Goal: Task Accomplishment & Management: Manage account settings

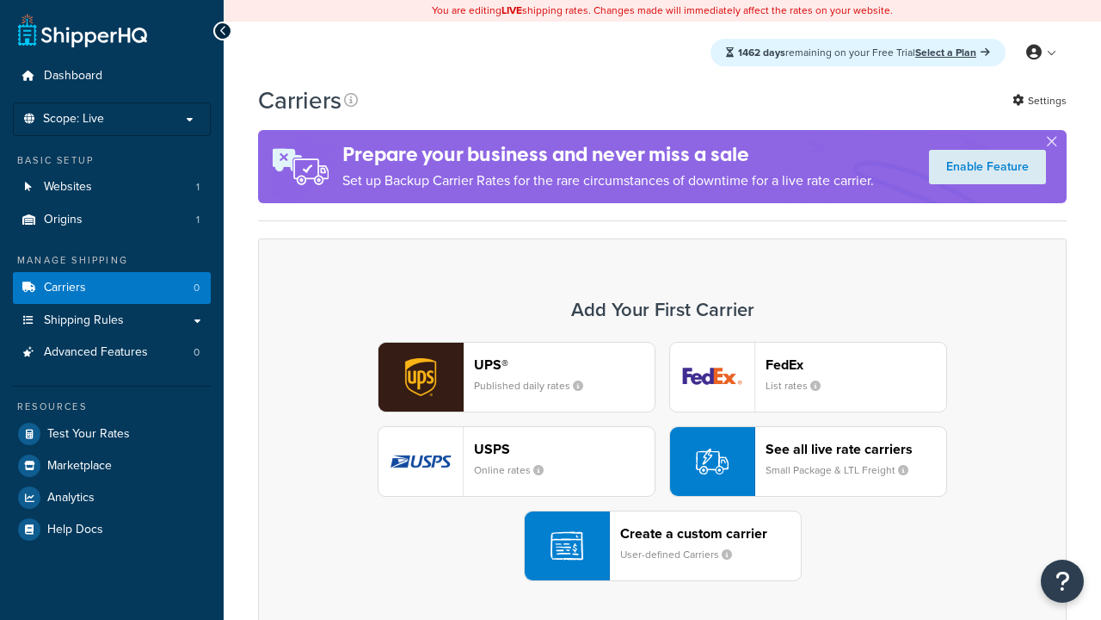
click at [663, 461] on div "UPS® Published daily rates FedEx List rates USPS Online rates See all live rate…" at bounding box center [662, 461] width 773 height 239
click at [856, 364] on header "FedEx" at bounding box center [856, 364] width 181 height 16
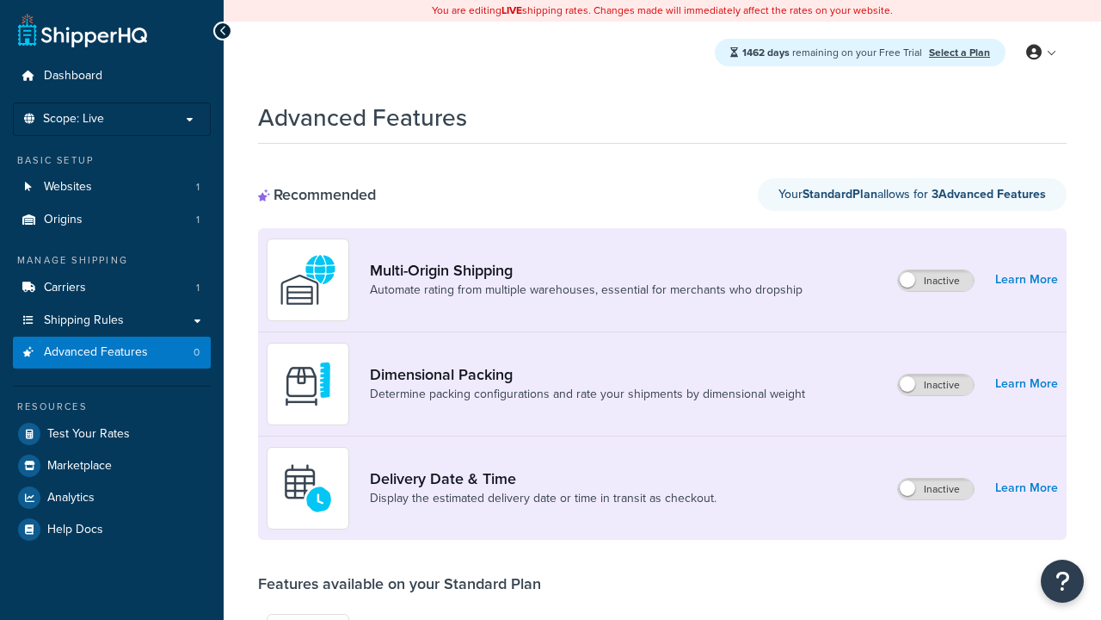
scroll to position [450, 0]
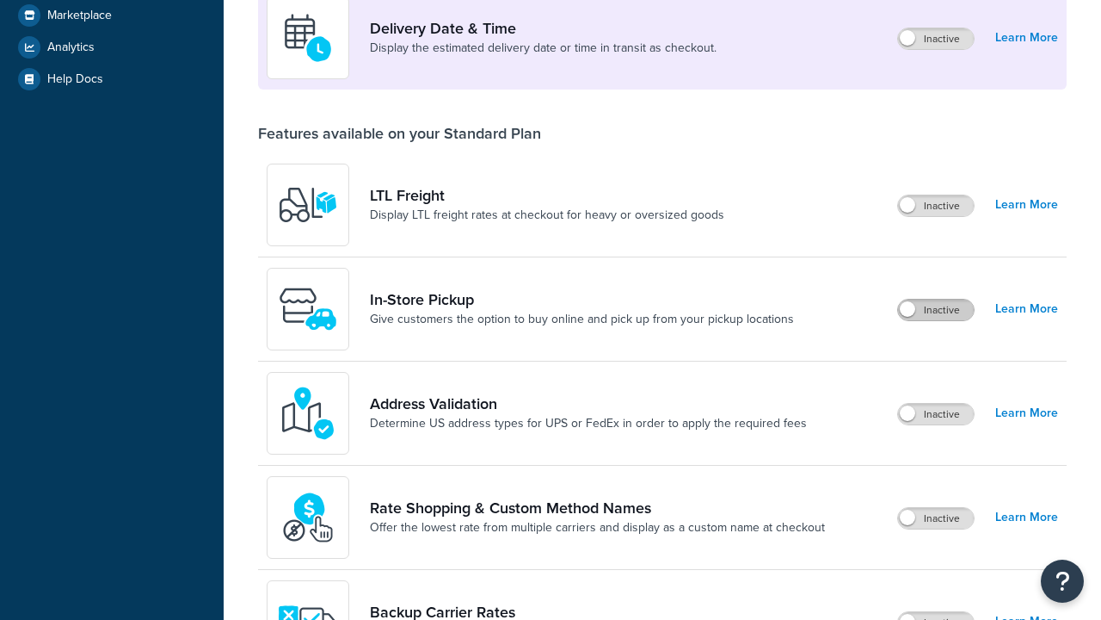
click at [936, 310] on label "Inactive" at bounding box center [936, 309] width 76 height 21
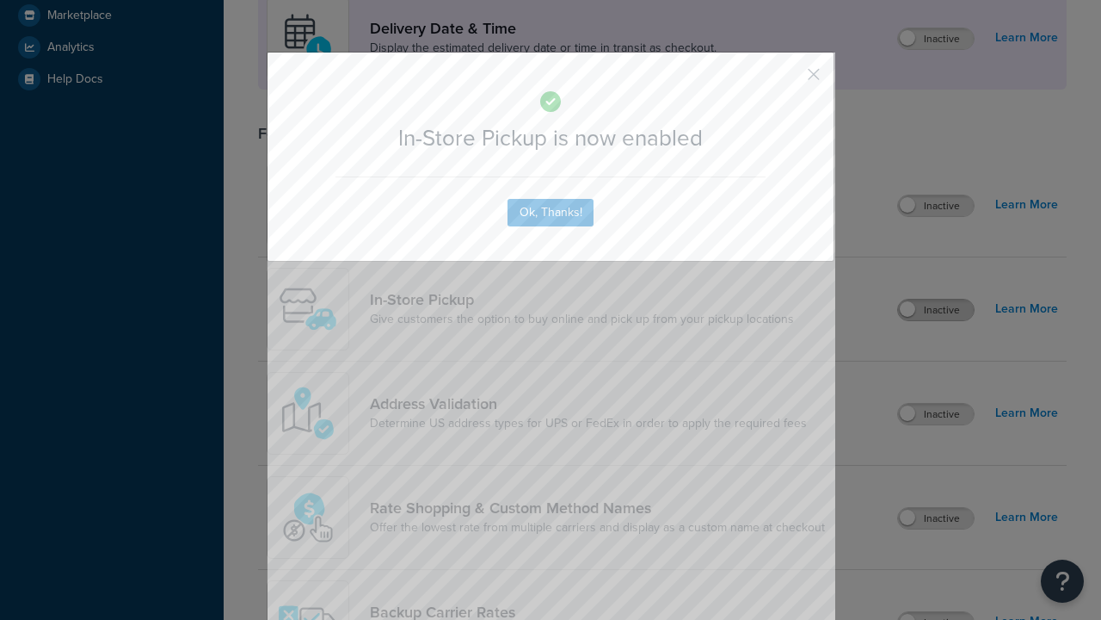
scroll to position [483, 0]
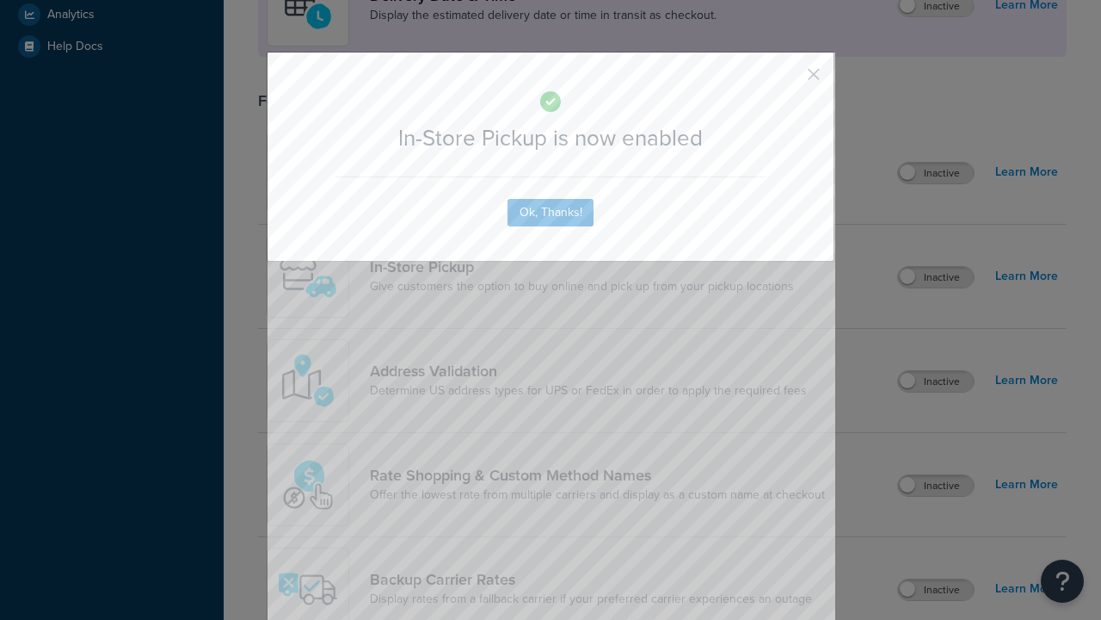
click at [788, 80] on button "button" at bounding box center [788, 80] width 4 height 4
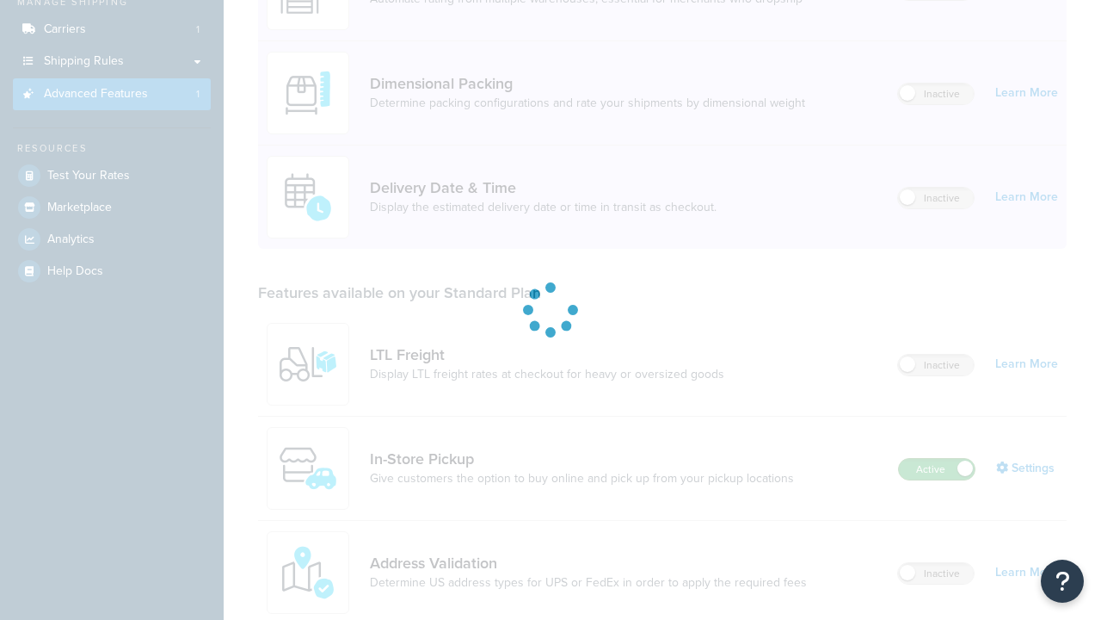
click at [937, 479] on label "Active" at bounding box center [937, 469] width 76 height 21
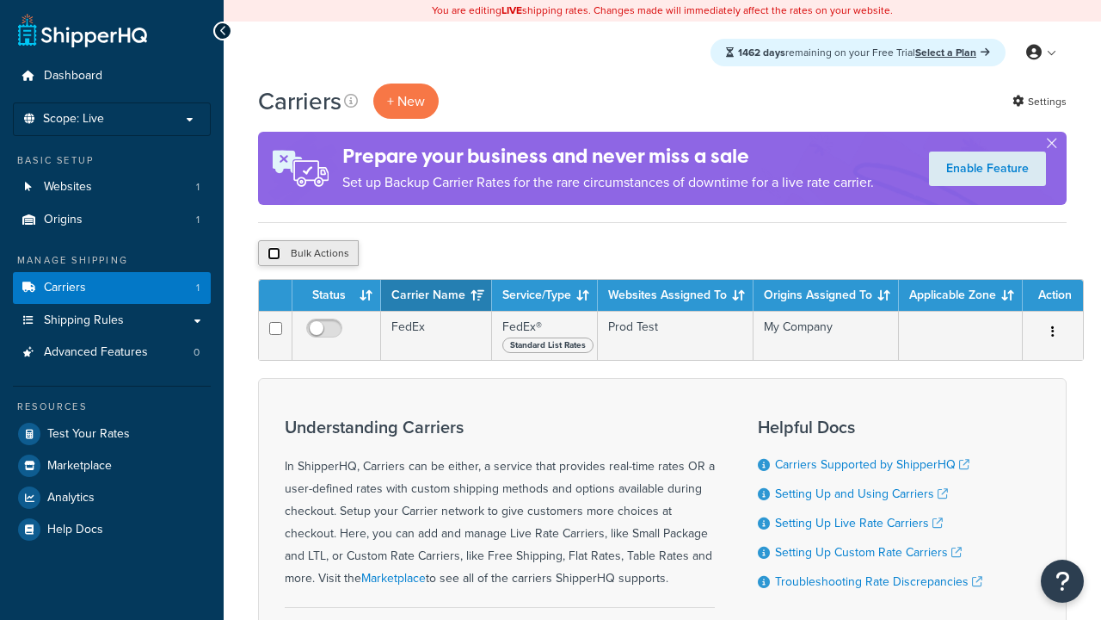
click at [274, 254] on input "checkbox" at bounding box center [274, 253] width 13 height 13
checkbox input "true"
click at [0, 0] on button "Delete" at bounding box center [0, 0] width 0 height 0
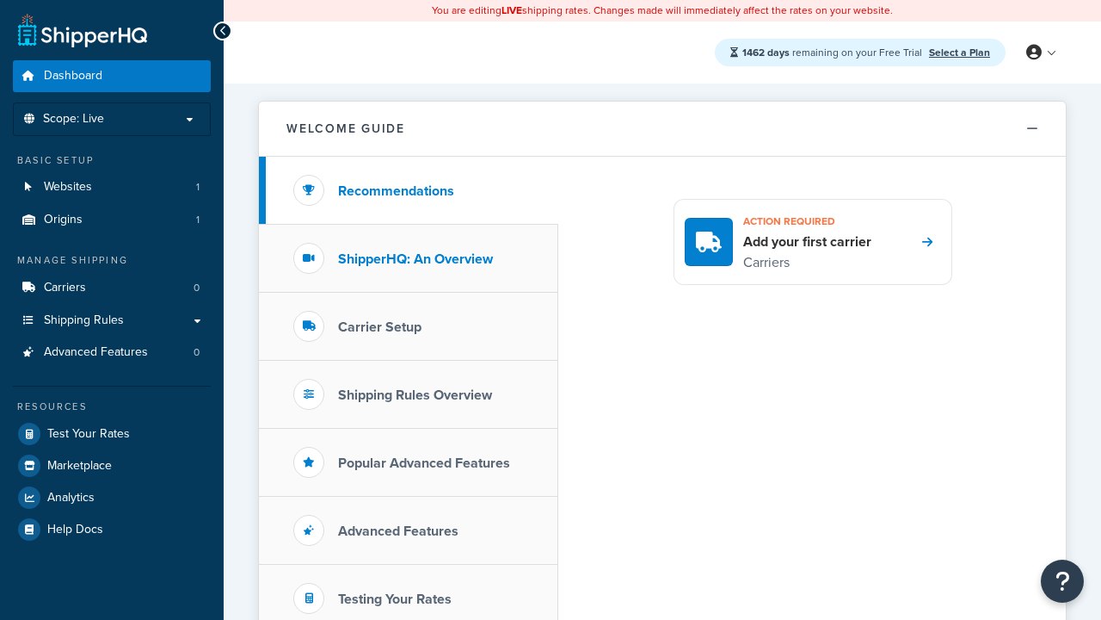
click at [416, 258] on h3 "ShipperHQ: An Overview" at bounding box center [415, 258] width 155 height 15
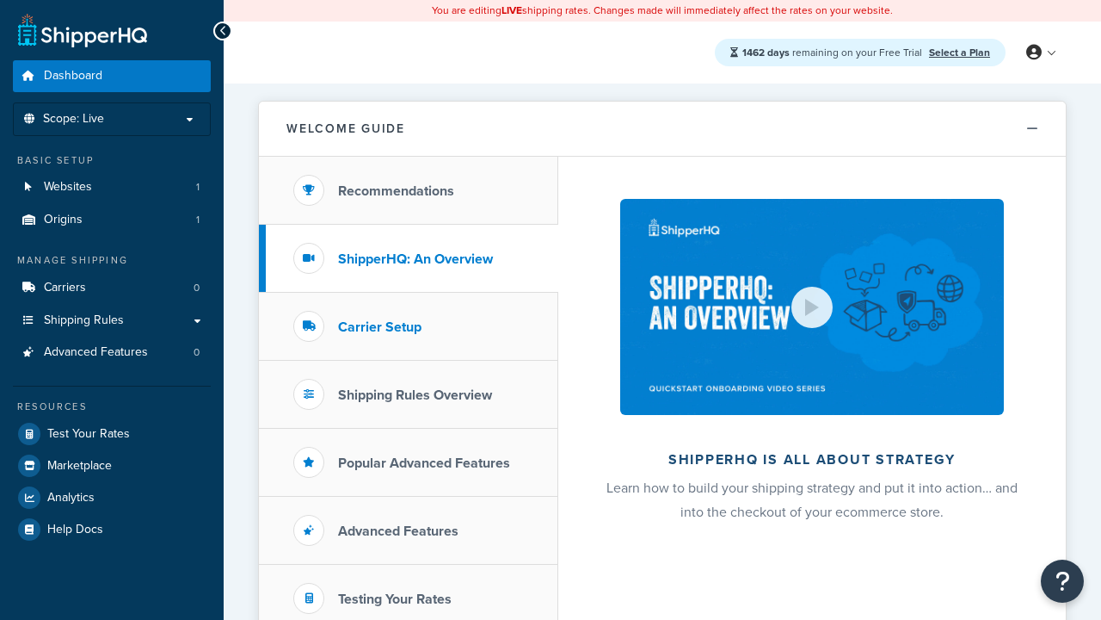
click at [379, 326] on h3 "Carrier Setup" at bounding box center [379, 326] width 83 height 15
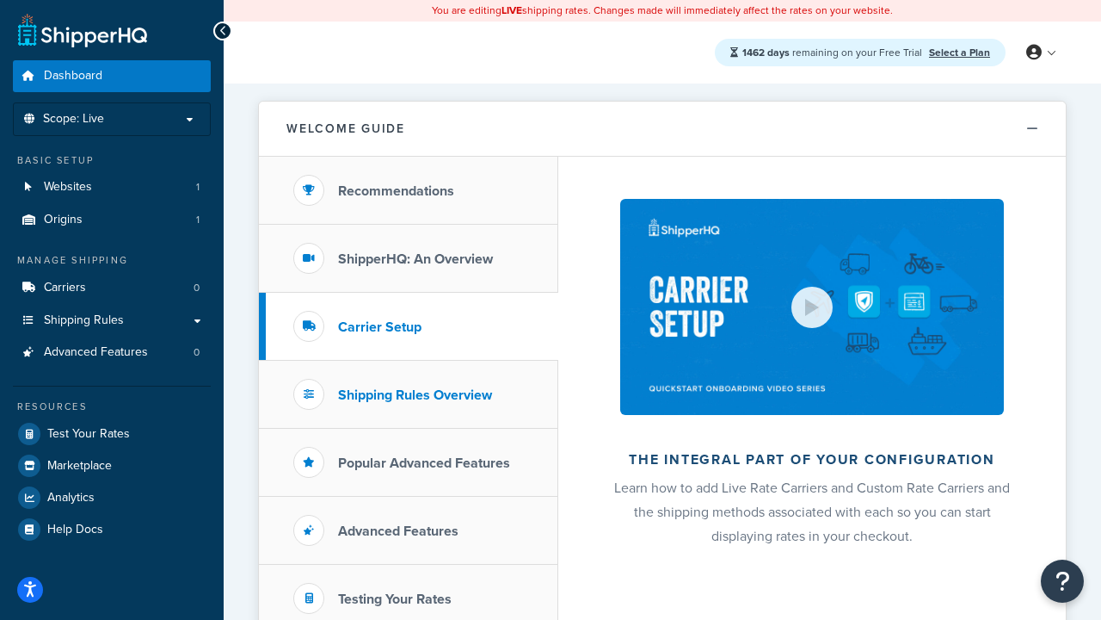
click at [415, 394] on h3 "Shipping Rules Overview" at bounding box center [415, 394] width 154 height 15
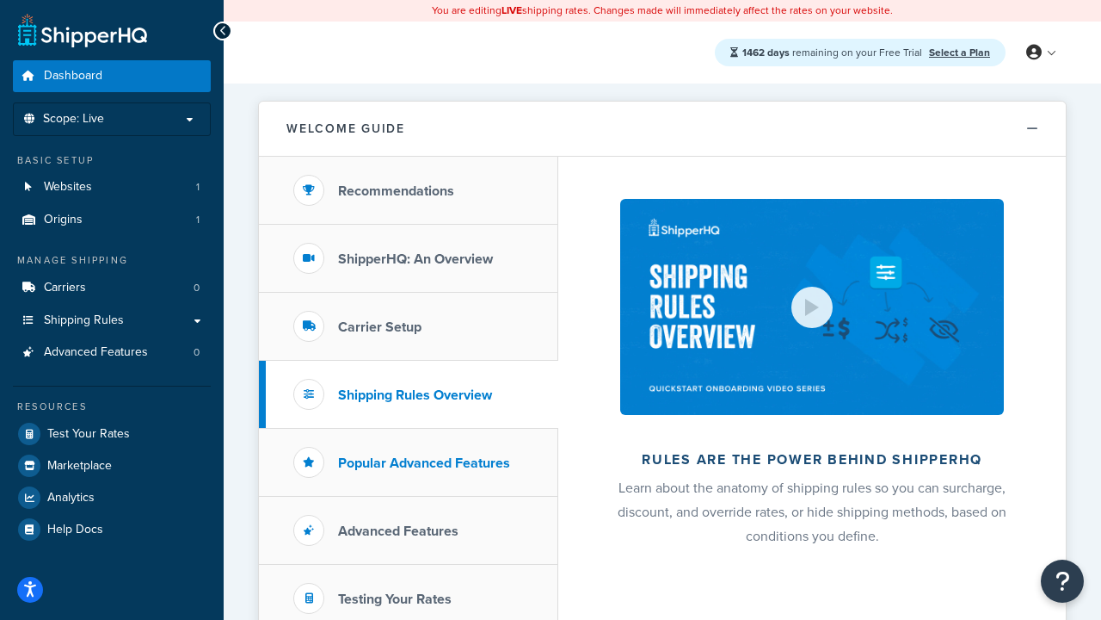
click at [424, 462] on h3 "Popular Advanced Features" at bounding box center [424, 462] width 172 height 15
click at [395, 598] on h3 "Testing Your Rates" at bounding box center [395, 598] width 114 height 15
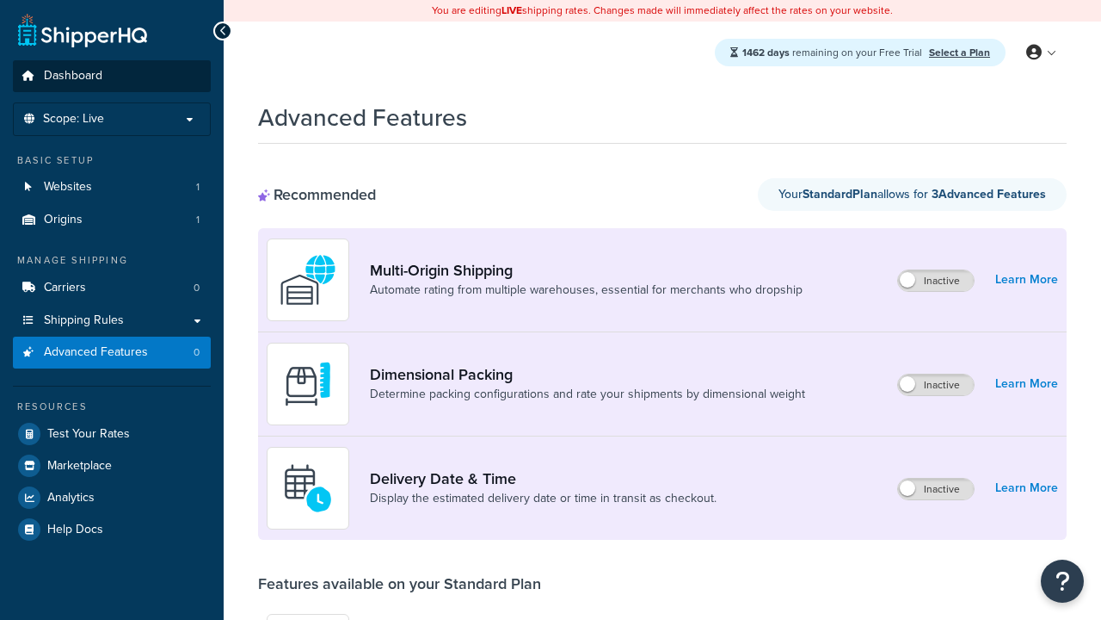
click at [73, 76] on span "Dashboard" at bounding box center [73, 76] width 59 height 15
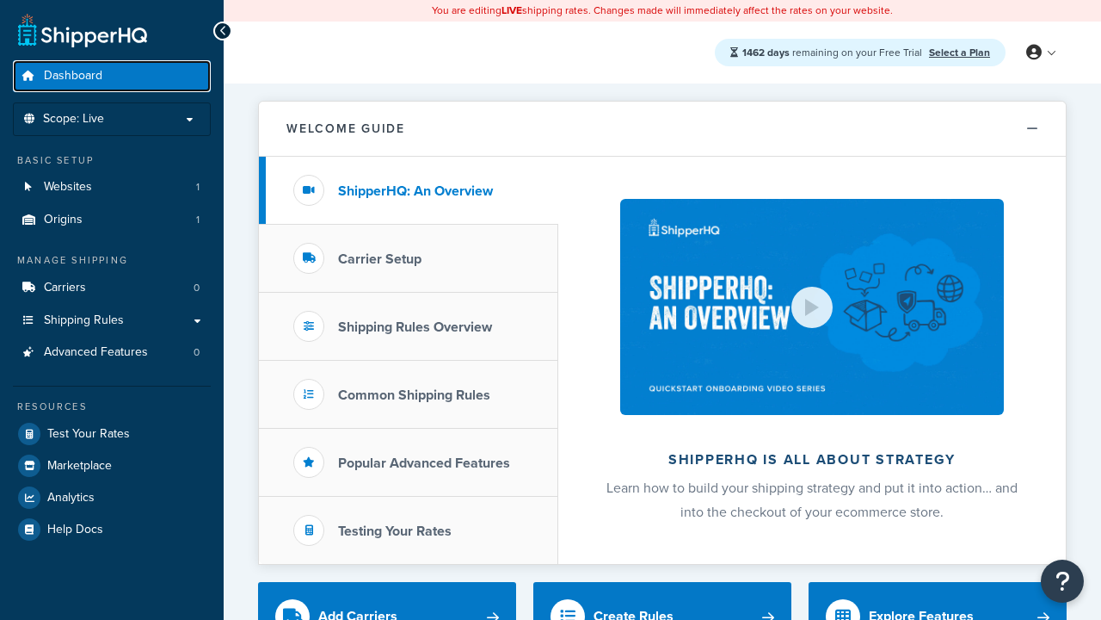
click at [73, 76] on span "Dashboard" at bounding box center [73, 76] width 59 height 15
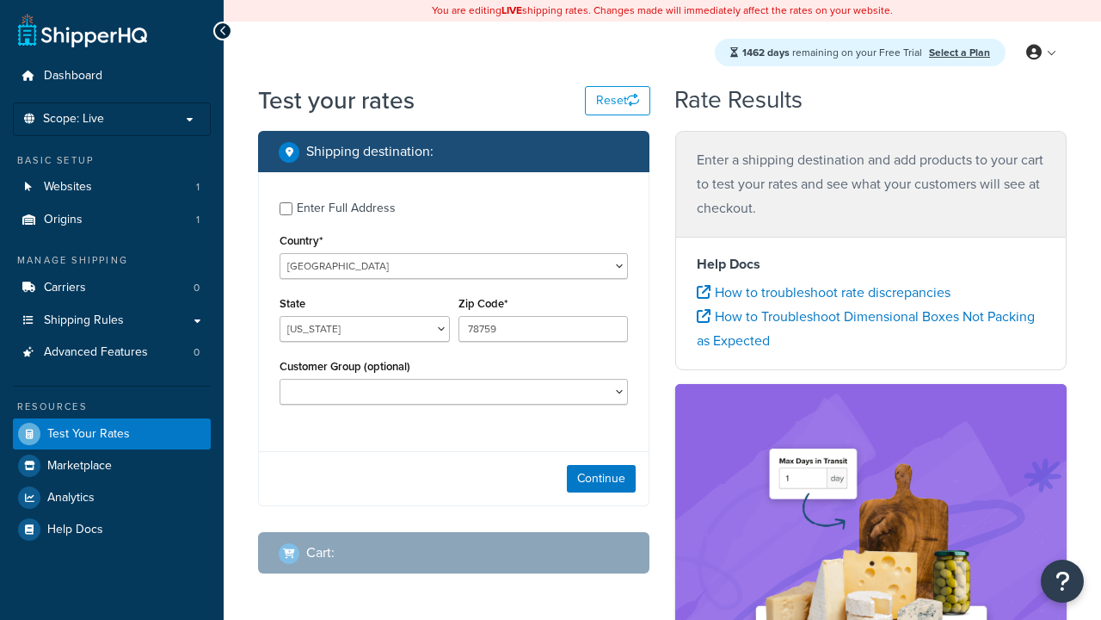
select select "TX"
click at [73, 76] on span "Dashboard" at bounding box center [73, 76] width 59 height 15
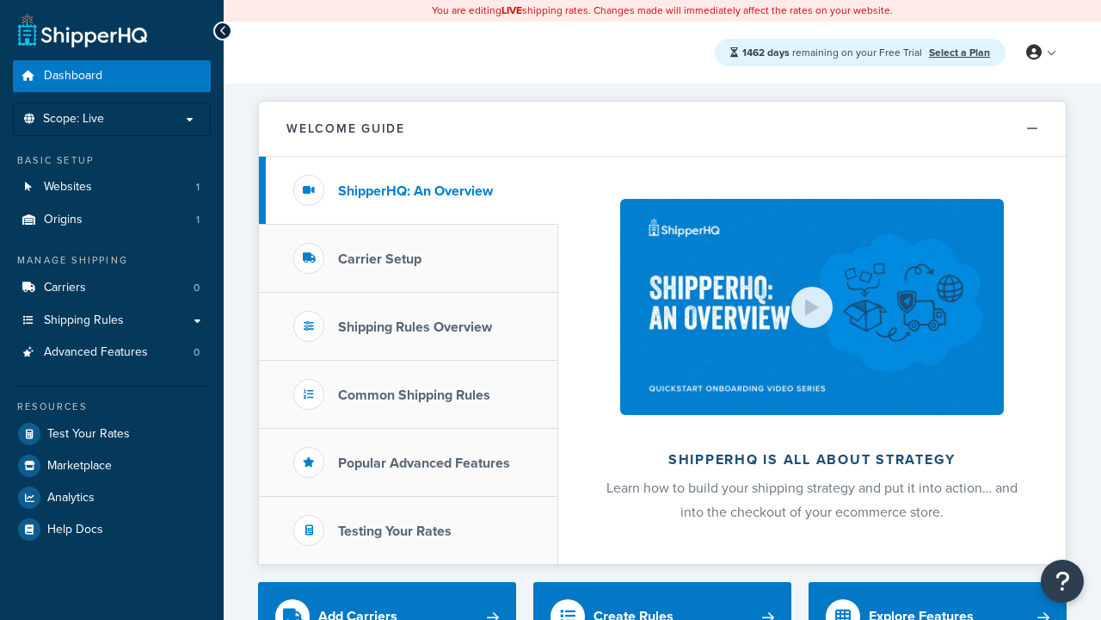
scroll to position [469, 0]
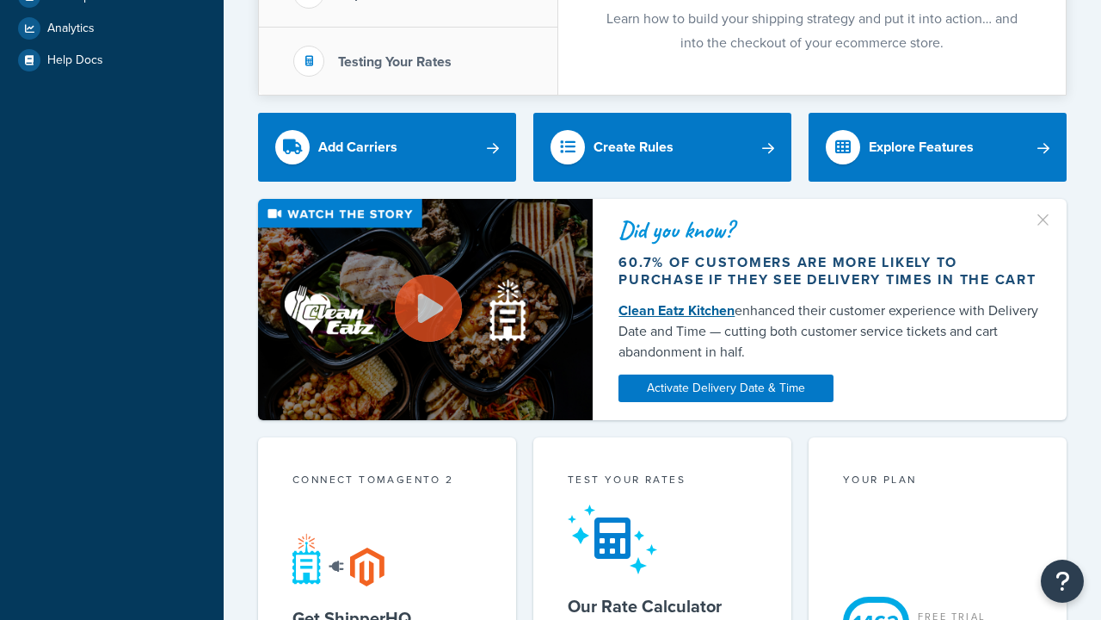
click at [676, 310] on link "Clean Eatz Kitchen" at bounding box center [677, 310] width 116 height 20
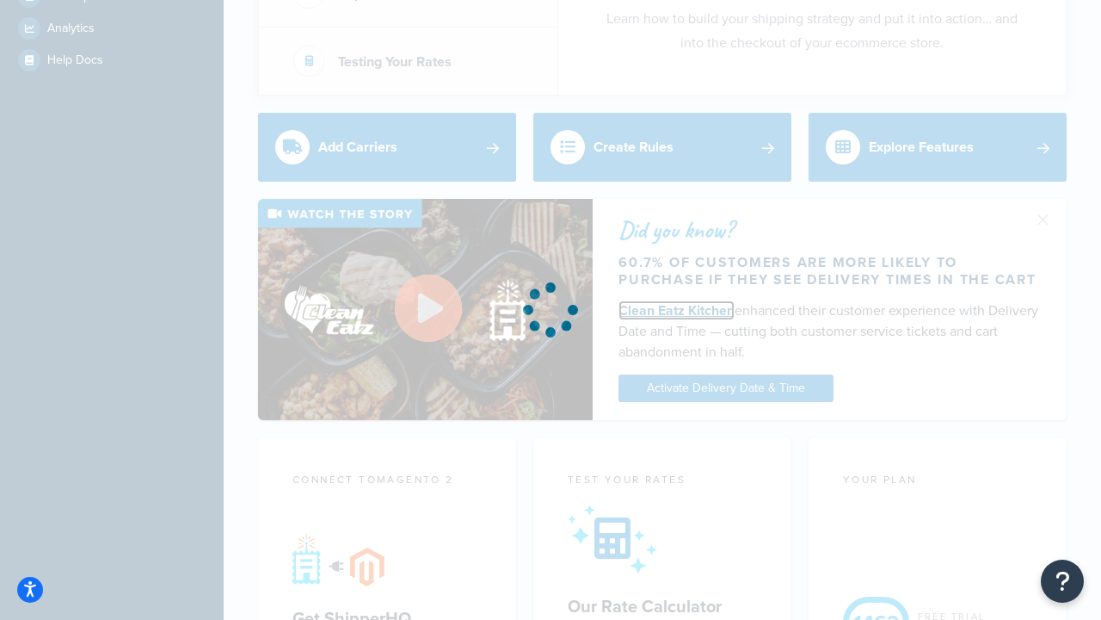
scroll to position [0, 0]
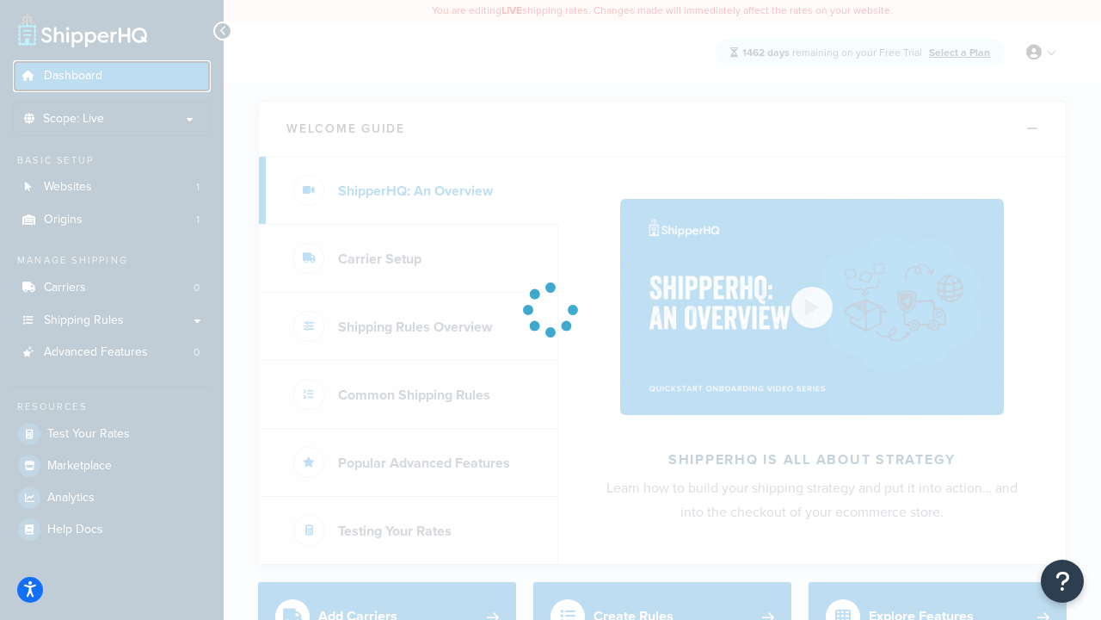
click at [73, 69] on span "Dashboard" at bounding box center [73, 76] width 59 height 15
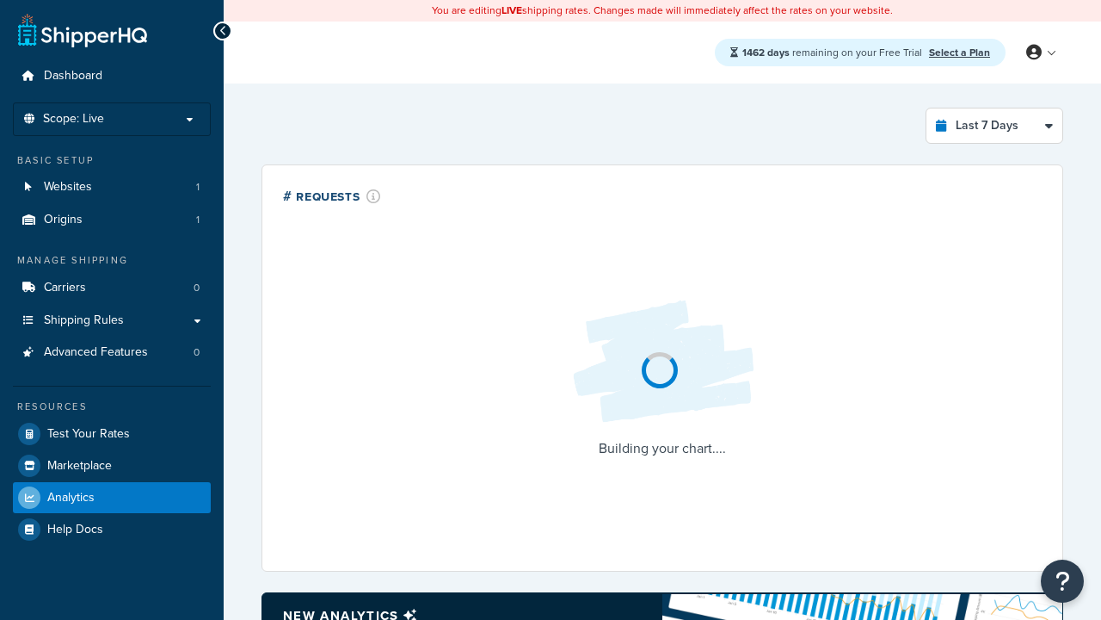
select select "last_7_days"
